Goal: Transaction & Acquisition: Purchase product/service

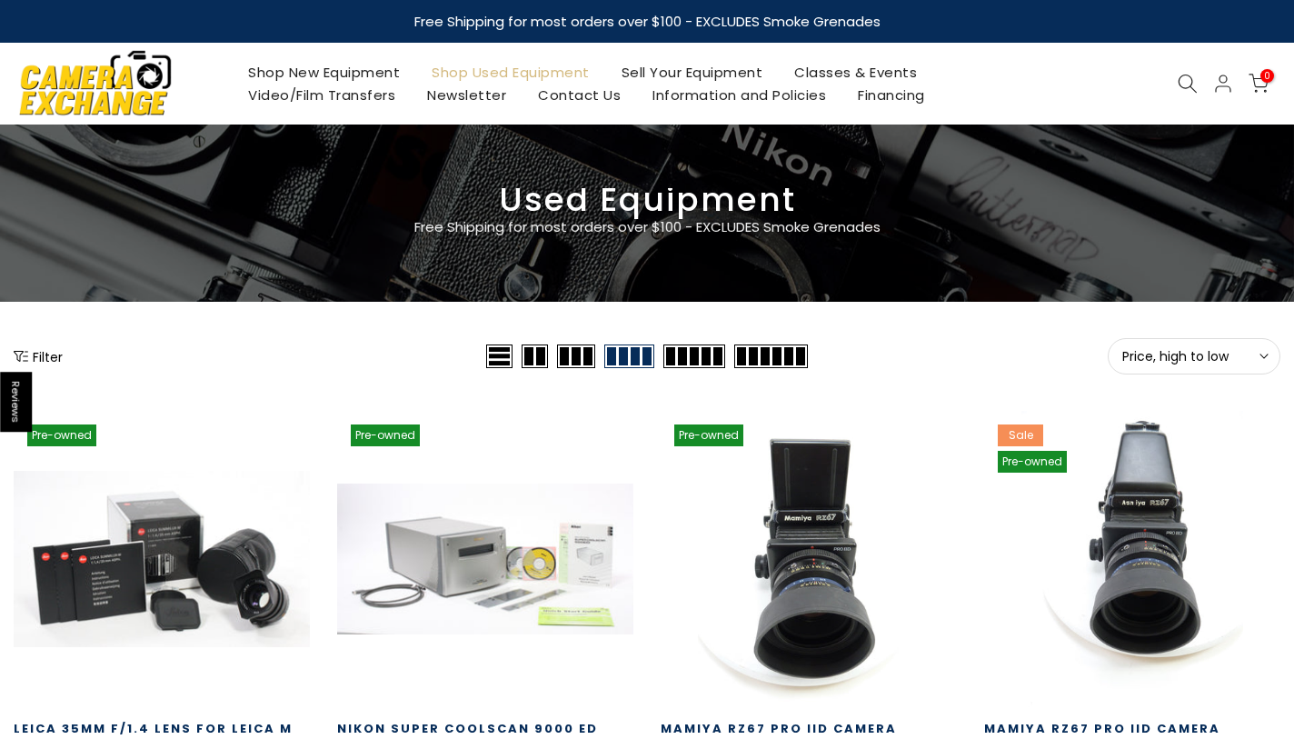
type input "**********"
click at [1235, 352] on span "Price, high to low" at bounding box center [1194, 356] width 144 height 16
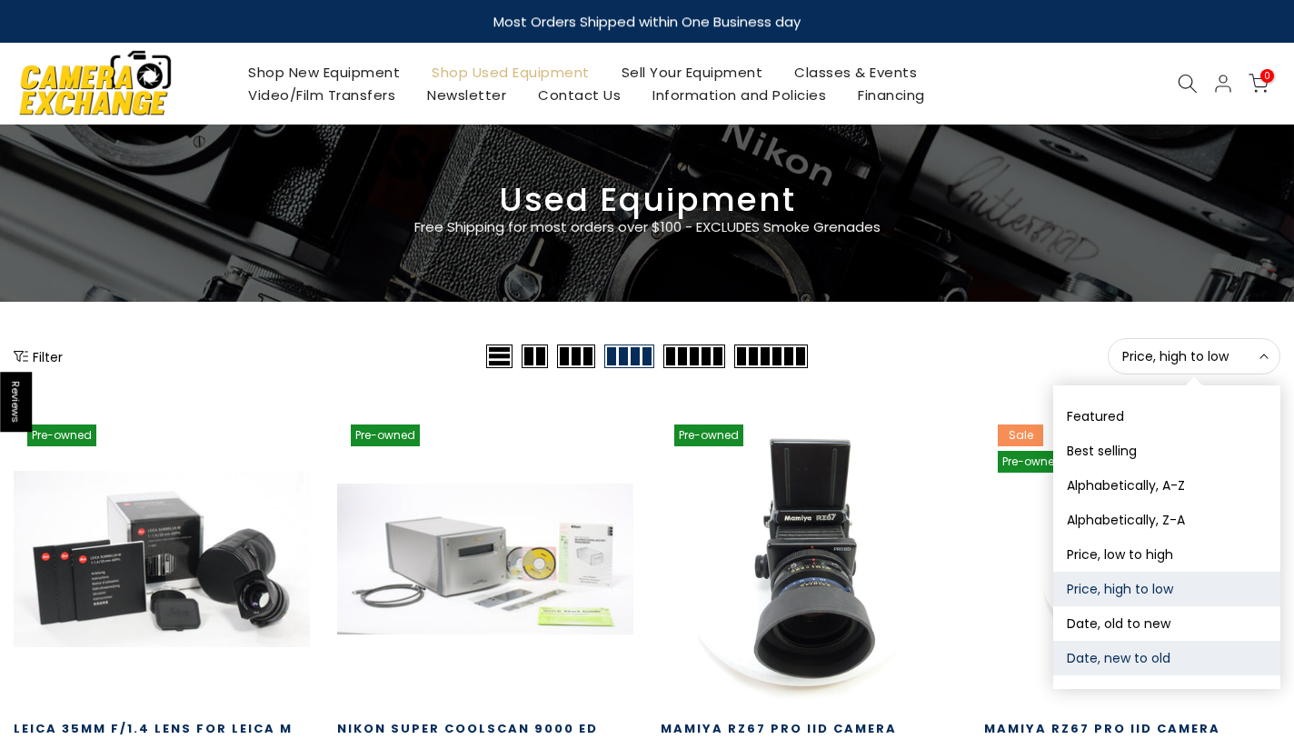
click at [1161, 670] on button "Date, new to old" at bounding box center [1166, 658] width 227 height 35
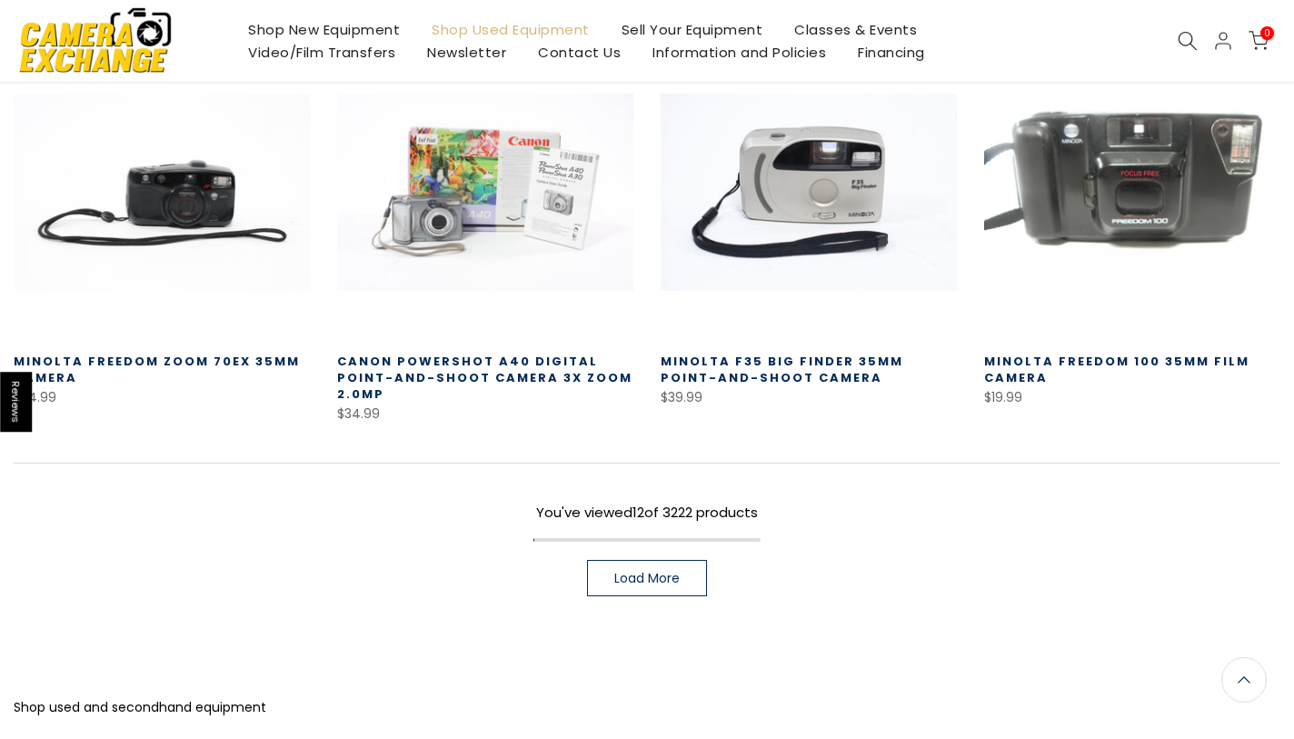
scroll to position [1161, 0]
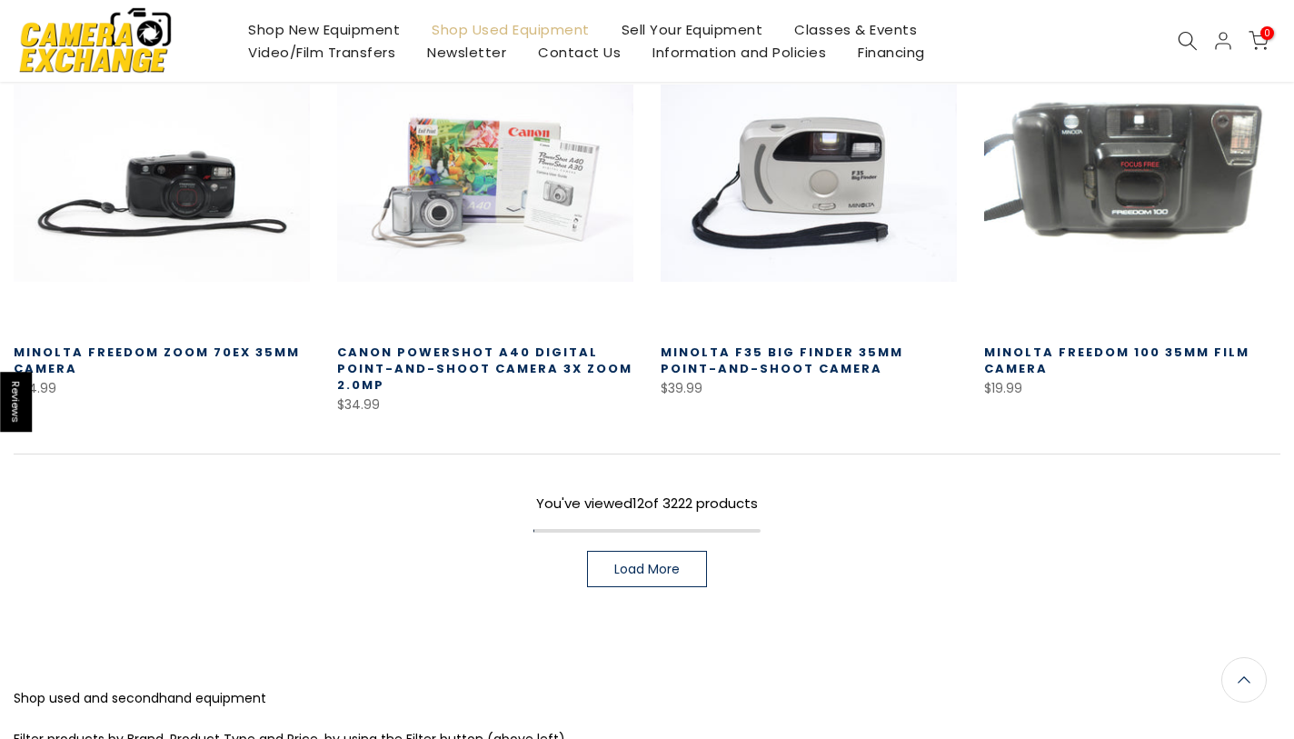
click at [660, 575] on span "Load More" at bounding box center [646, 569] width 65 height 13
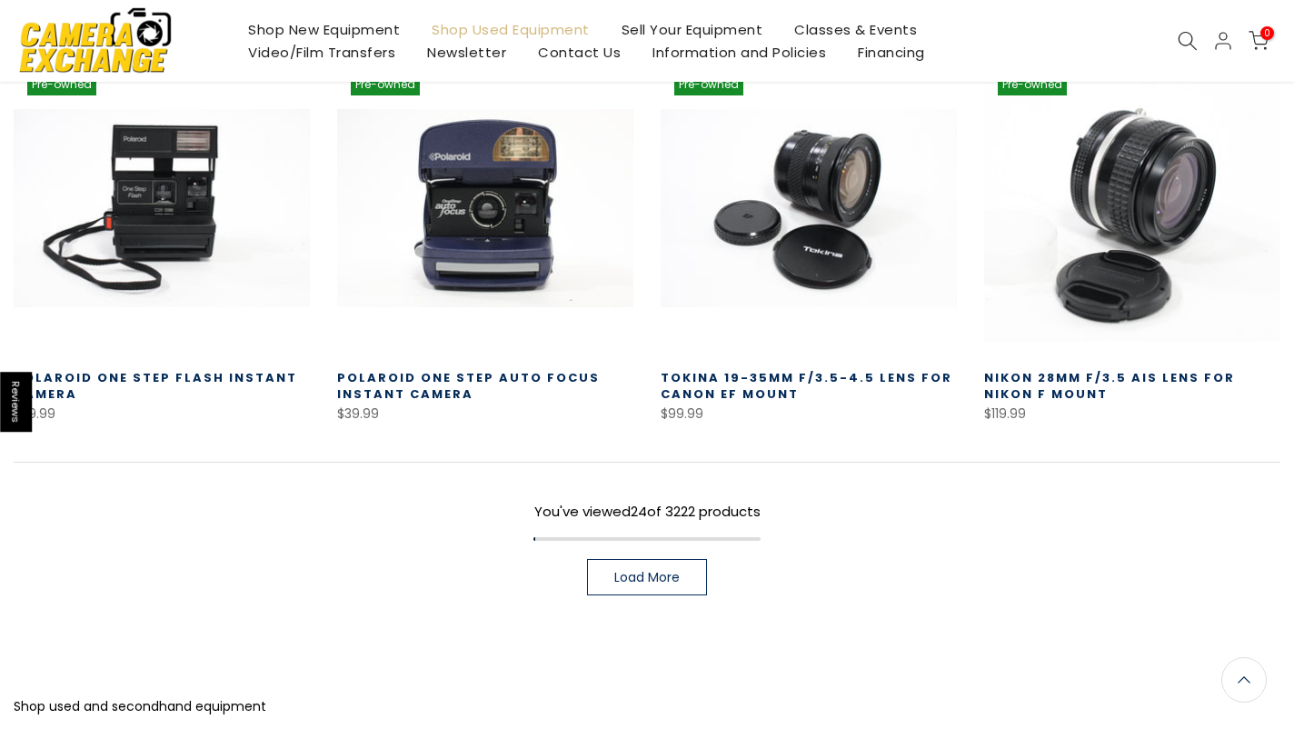
scroll to position [2333, 0]
